Goal: Task Accomplishment & Management: Manage account settings

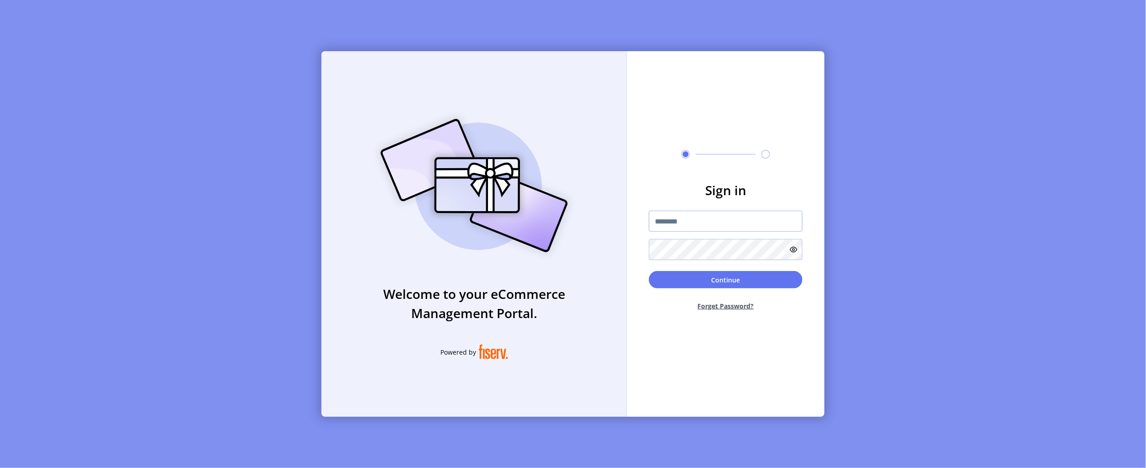
type input "**********"
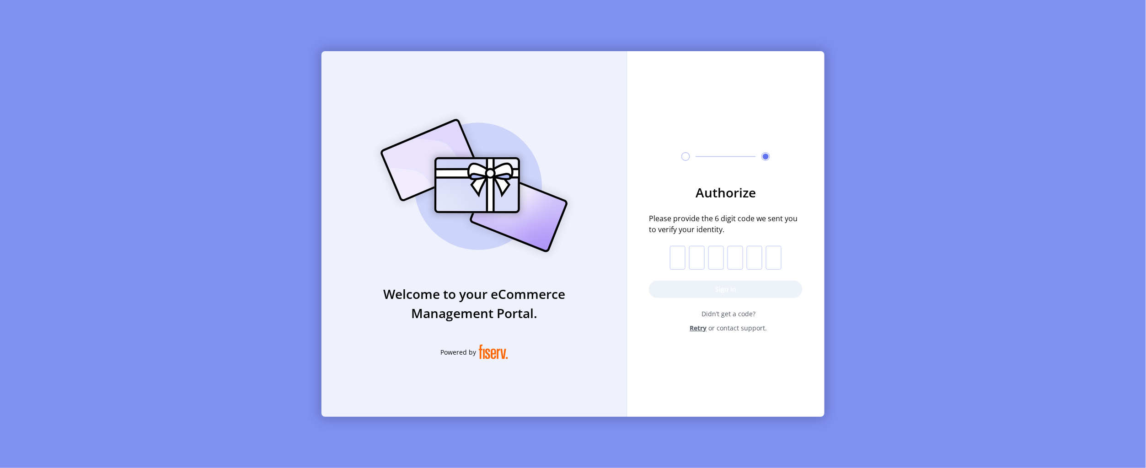
click at [676, 258] on input "text" at bounding box center [678, 258] width 16 height 24
paste input "*"
type input "*"
click at [689, 292] on button "Sign in" at bounding box center [726, 289] width 154 height 17
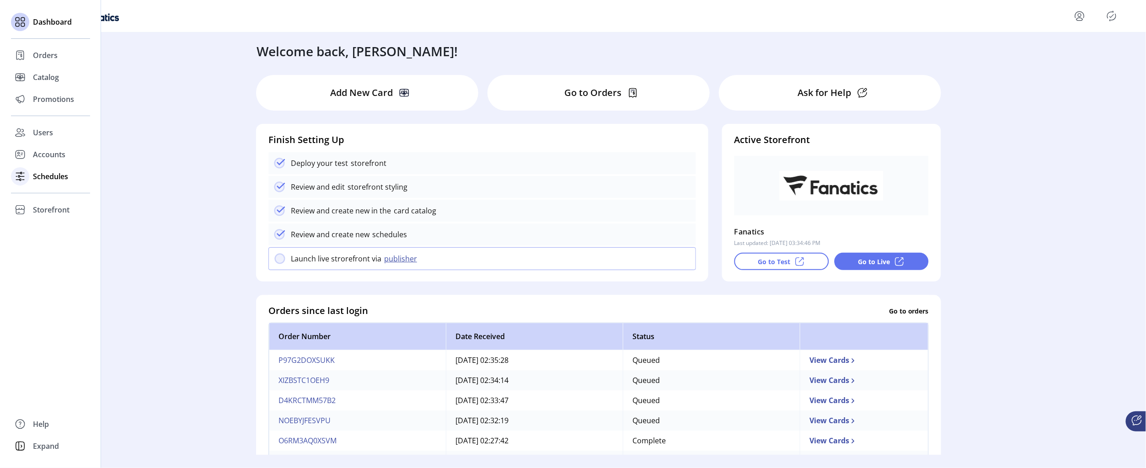
click at [39, 173] on span "Schedules" at bounding box center [50, 176] width 35 height 11
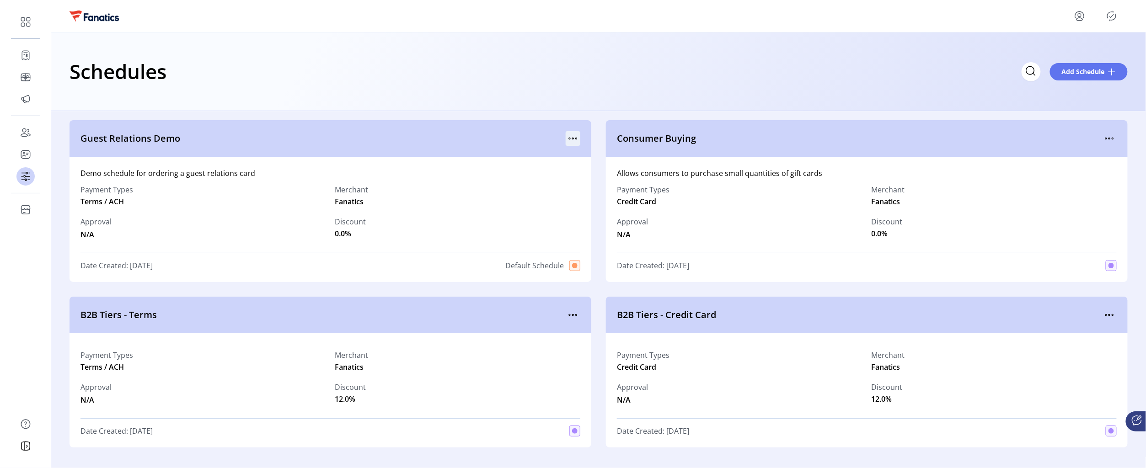
click at [575, 136] on icon "menu" at bounding box center [573, 138] width 15 height 15
click at [606, 160] on span "View Details" at bounding box center [609, 156] width 76 height 7
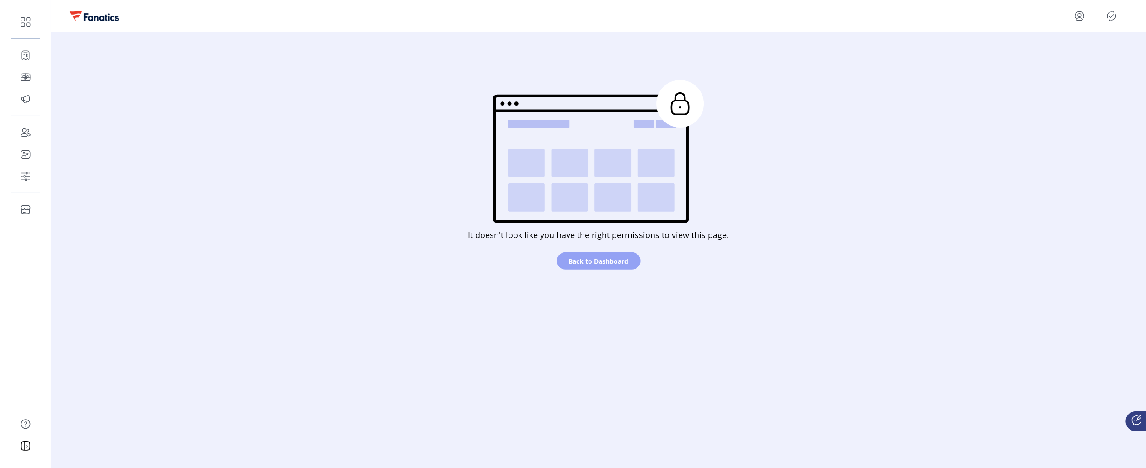
click at [575, 262] on span "Back to Dashboard" at bounding box center [599, 261] width 60 height 10
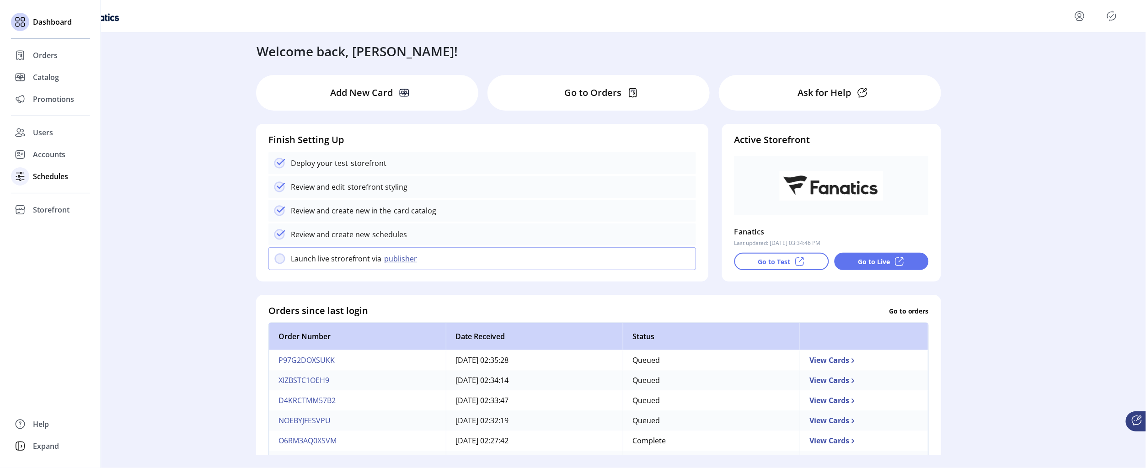
click at [41, 177] on span "Schedules" at bounding box center [50, 176] width 35 height 11
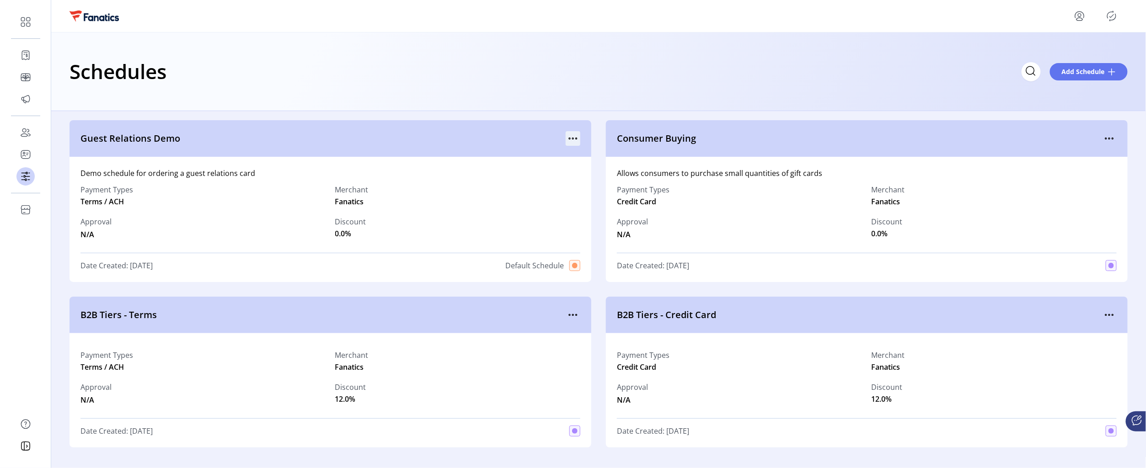
click at [573, 140] on icon "menu" at bounding box center [573, 138] width 15 height 15
click at [589, 170] on span "Edit Details" at bounding box center [609, 170] width 76 height 7
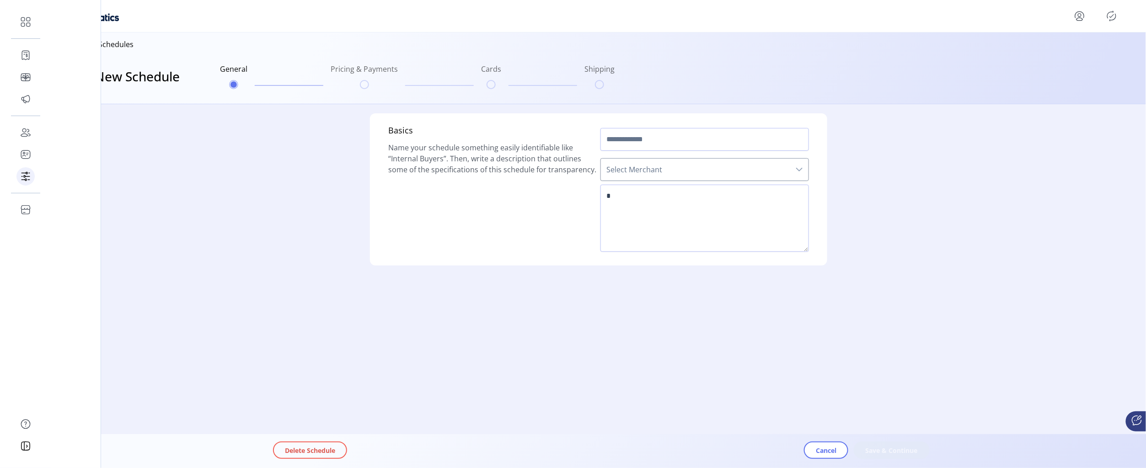
type input "**********"
type textarea "**********"
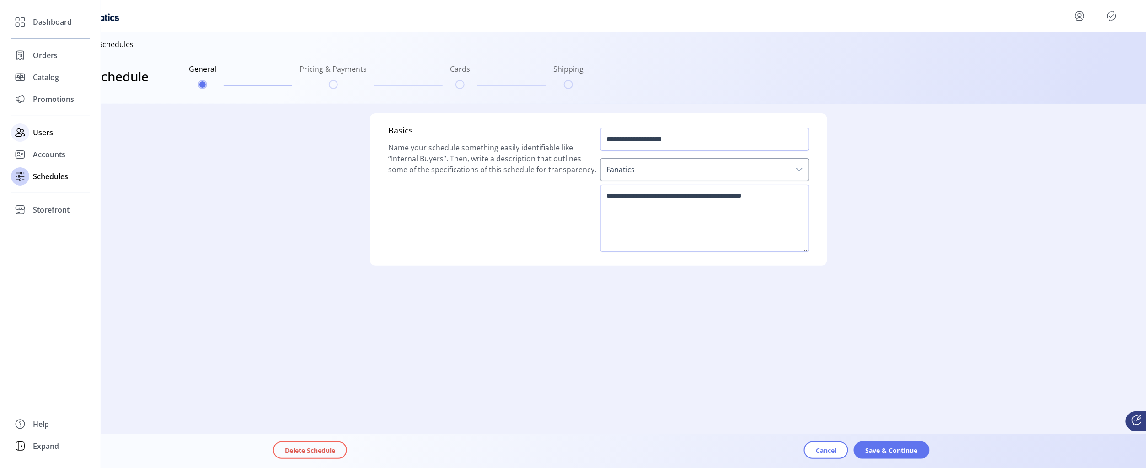
click at [43, 135] on span "Users" at bounding box center [43, 132] width 20 height 11
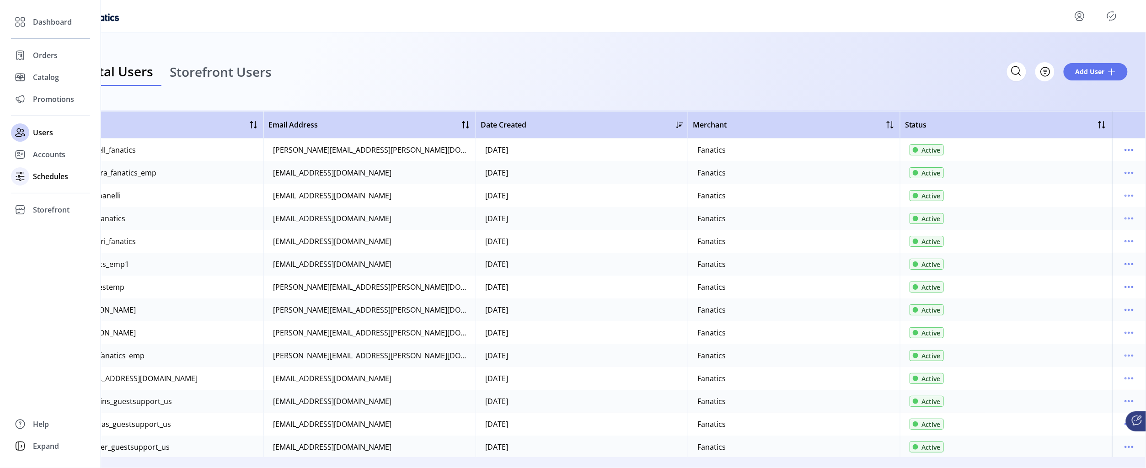
click at [46, 174] on span "Schedules" at bounding box center [50, 176] width 35 height 11
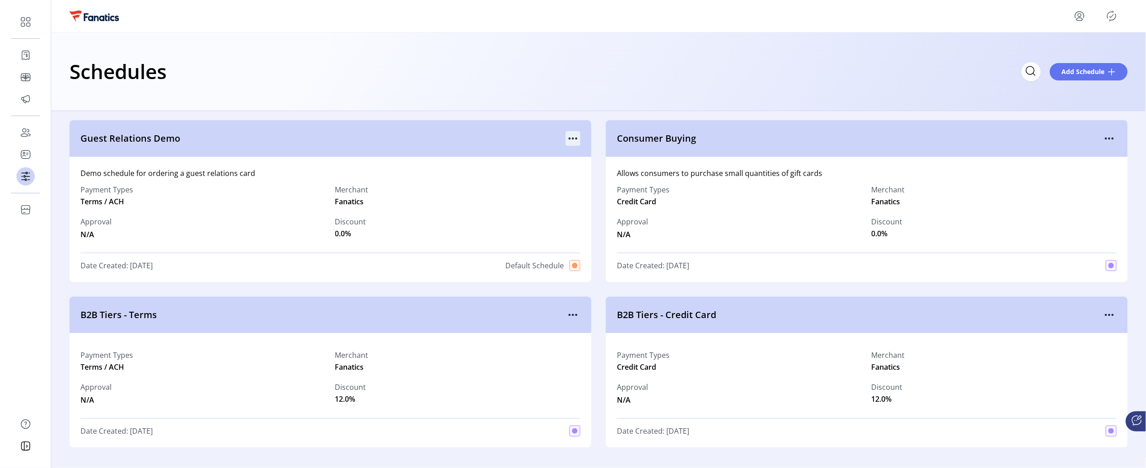
click at [572, 139] on icon "menu" at bounding box center [573, 138] width 15 height 15
click at [547, 94] on div "Schedules Add Schedule" at bounding box center [598, 71] width 1094 height 79
click at [491, 165] on div "Demo schedule for ordering a guest relations card Payment Types Terms / ACH Mer…" at bounding box center [330, 219] width 522 height 125
click at [572, 138] on icon "menu" at bounding box center [573, 138] width 15 height 15
click at [612, 153] on span "View Details" at bounding box center [609, 156] width 76 height 7
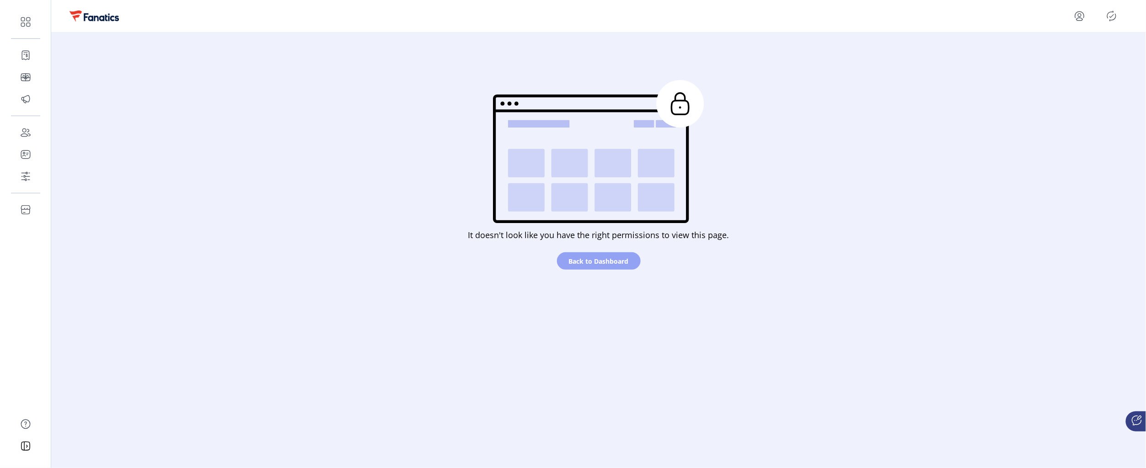
click at [593, 257] on span "Back to Dashboard" at bounding box center [599, 261] width 60 height 10
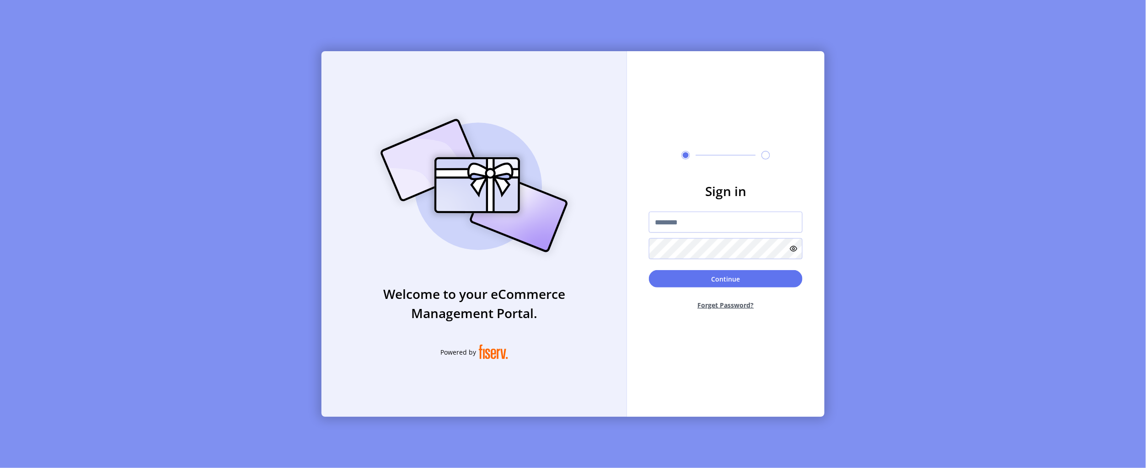
type input "**********"
